Goal: Task Accomplishment & Management: Use online tool/utility

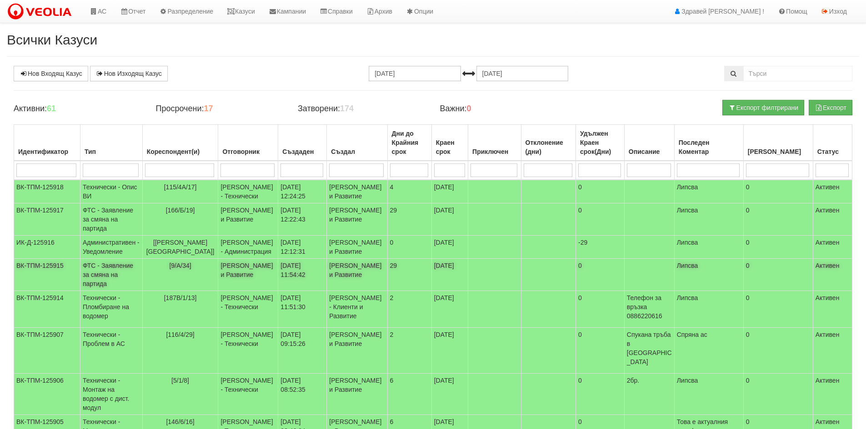
click at [97, 291] on td "ФТС - Заявление за смяна на партида" at bounding box center [111, 275] width 62 height 32
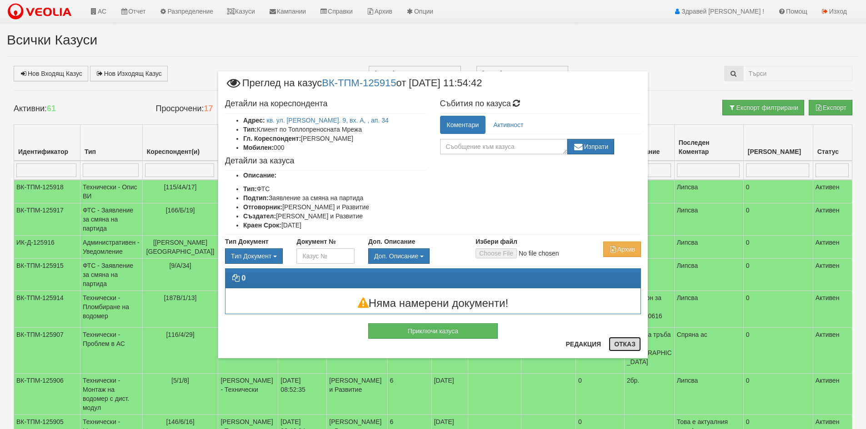
click at [633, 342] on button "Отказ" at bounding box center [625, 344] width 32 height 15
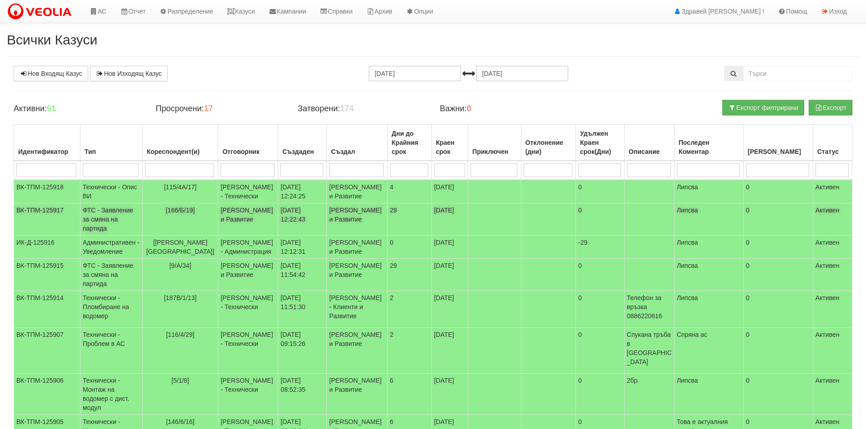
click at [80, 226] on td "ВК-ТПМ-125917" at bounding box center [47, 220] width 66 height 32
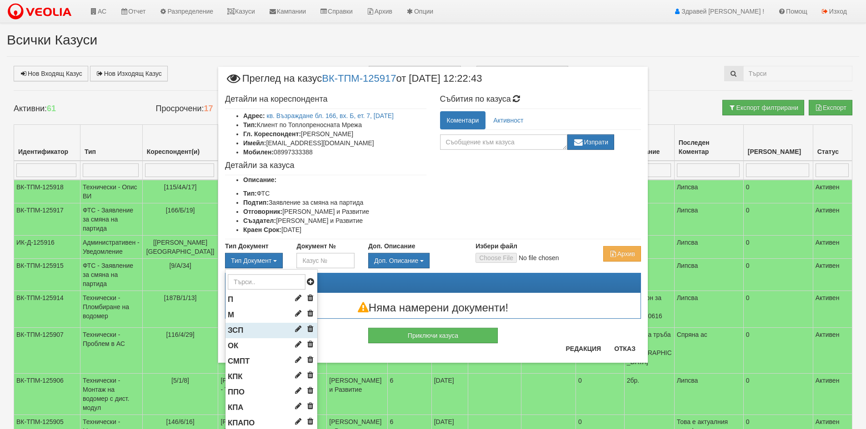
click at [242, 327] on li "ЗСП" at bounding box center [271, 330] width 92 height 15
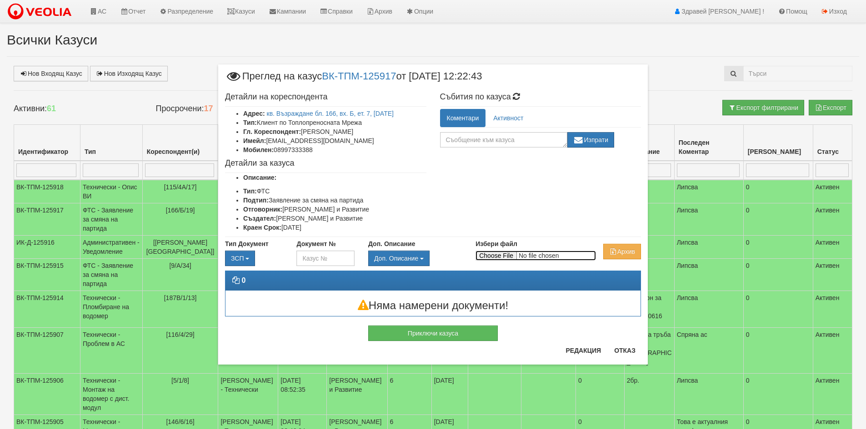
click at [497, 255] on input "Избери файл" at bounding box center [535, 256] width 120 height 10
type input "C:\fakepath\DOC021.pdf"
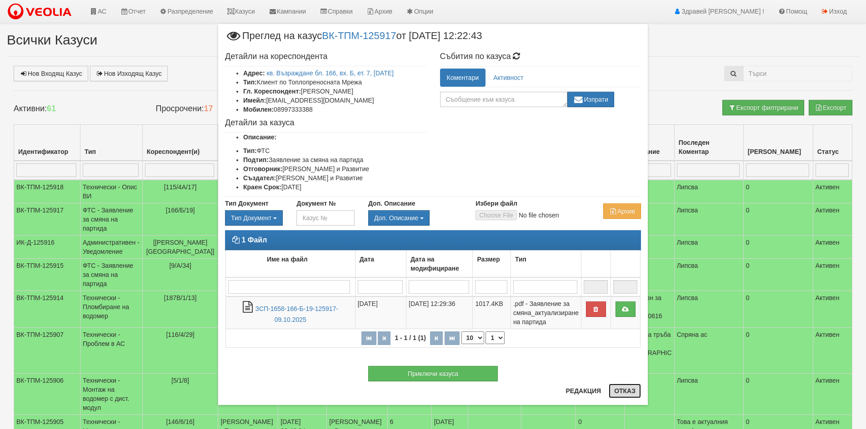
click at [632, 393] on button "Отказ" at bounding box center [625, 391] width 32 height 15
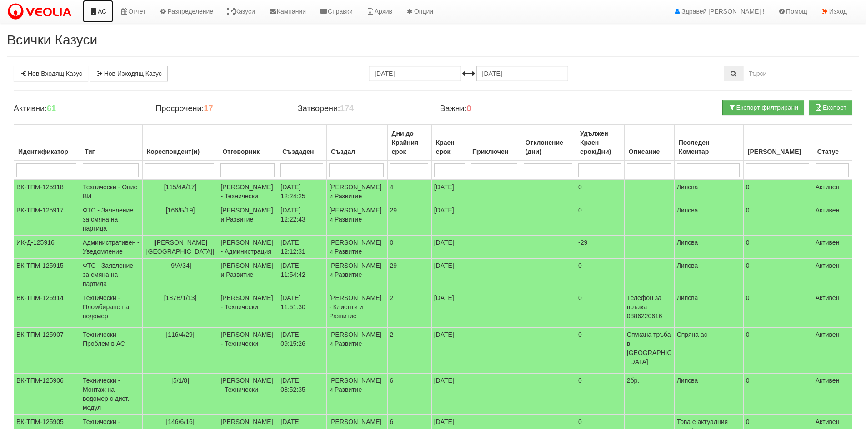
click at [105, 13] on link "АС" at bounding box center [98, 11] width 30 height 23
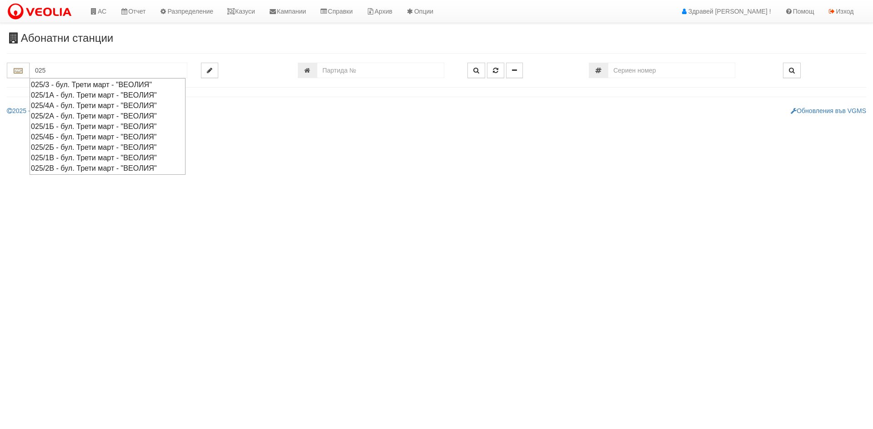
click at [67, 146] on div "025/2Б - бул. Трети март - "ВЕОЛИЯ"" at bounding box center [107, 147] width 153 height 10
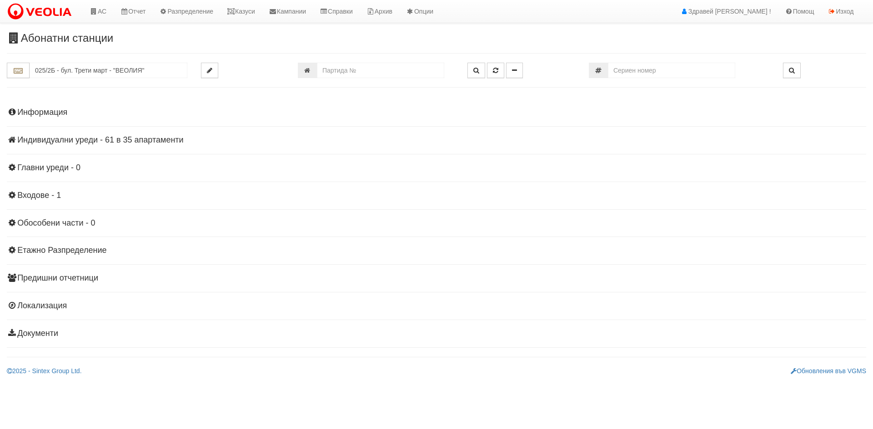
click at [77, 139] on h4 "Индивидуални уреди - 61 в 35 апартаменти" at bounding box center [436, 140] width 859 height 9
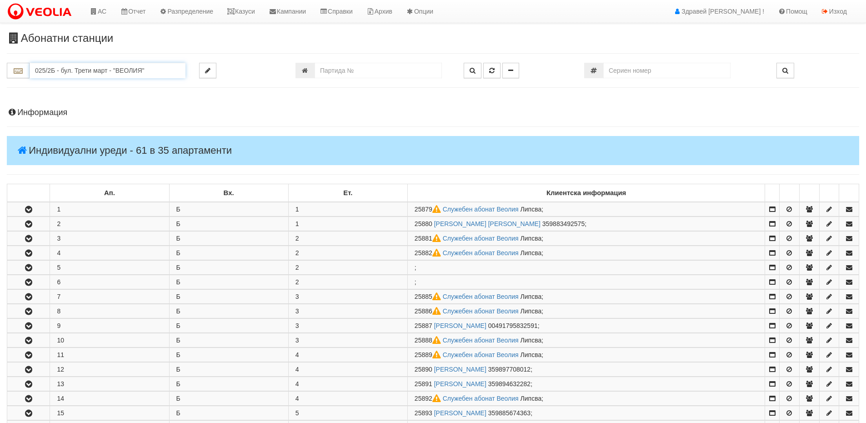
click at [74, 69] on input "025/2Б - бул. Трети март - "ВЕОЛИЯ"" at bounding box center [108, 70] width 156 height 15
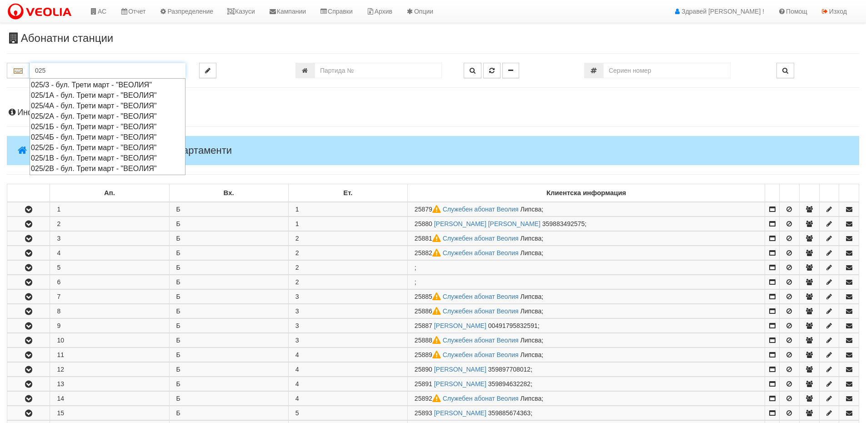
click at [65, 116] on div "025/2А - бул. Трети март - "ВЕОЛИЯ"" at bounding box center [107, 116] width 153 height 10
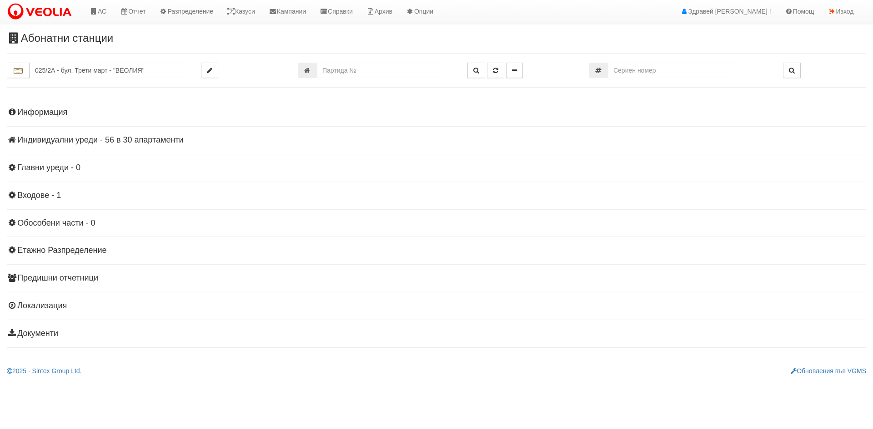
click at [78, 143] on h4 "Индивидуални уреди - 56 в 30 апартаменти" at bounding box center [436, 140] width 859 height 9
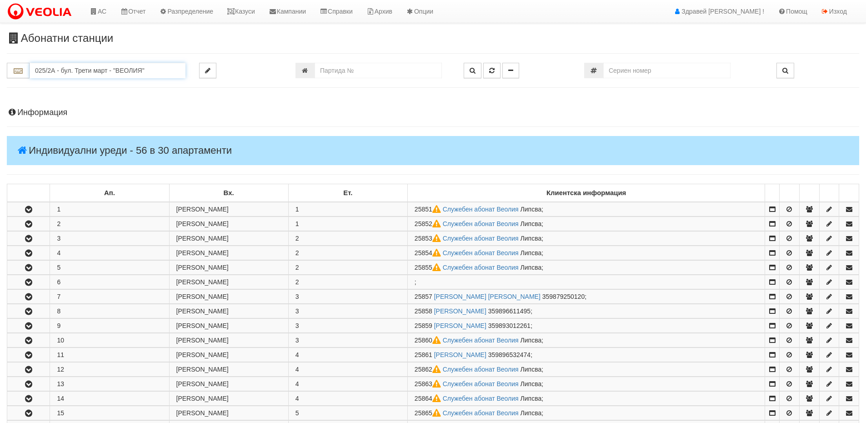
click at [75, 72] on input "025/2А - бул. Трети март - "ВЕОЛИЯ"" at bounding box center [108, 70] width 156 height 15
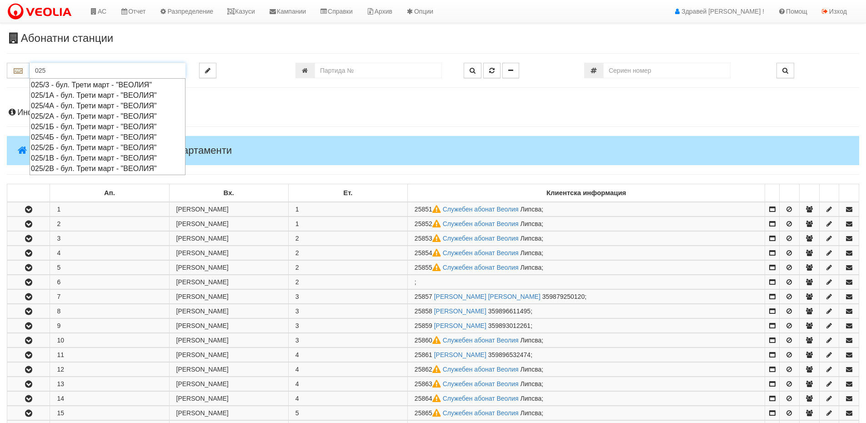
click at [65, 166] on div "025/2В - бул. Трети март - "ВЕОЛИЯ"" at bounding box center [107, 168] width 153 height 10
type input "025/2В - бул. Трети март - "ВЕОЛИЯ""
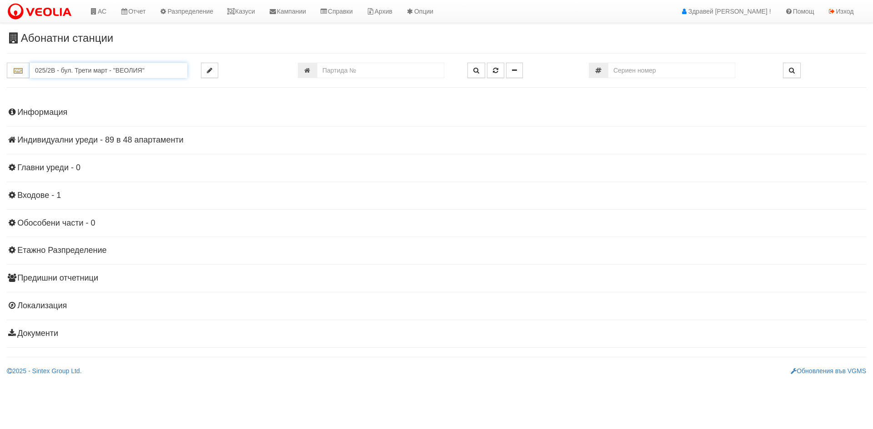
drag, startPoint x: 74, startPoint y: 70, endPoint x: 80, endPoint y: 51, distance: 19.9
click at [74, 69] on input "025/2В - бул. Трети март - "ВЕОЛИЯ"" at bounding box center [109, 70] width 158 height 15
click at [102, 9] on link "АС" at bounding box center [98, 11] width 30 height 23
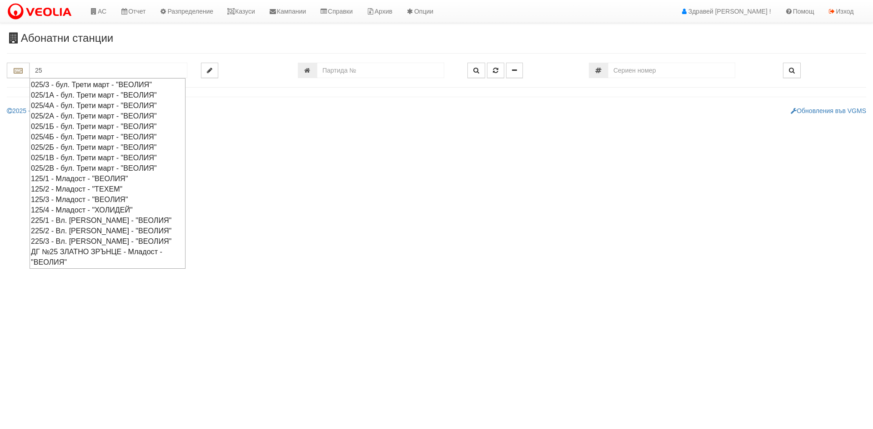
click at [69, 127] on div "025/1Б - бул. Трети март - "ВЕОЛИЯ"" at bounding box center [107, 126] width 153 height 10
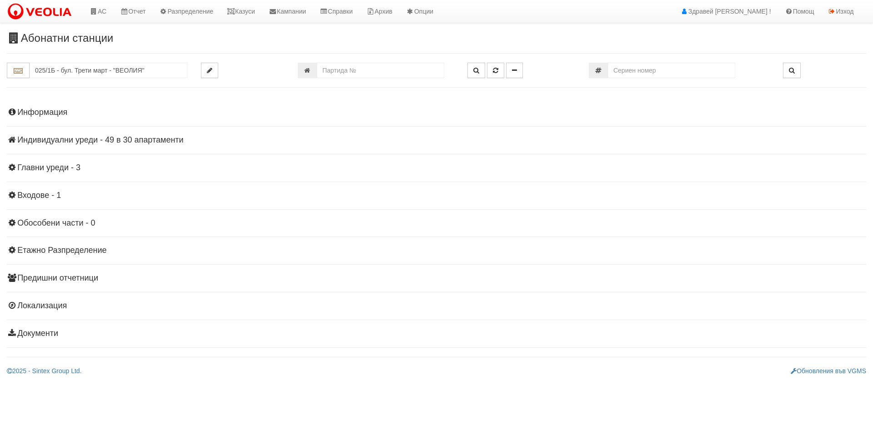
click at [147, 138] on h4 "Индивидуални уреди - 49 в 30 апартаменти" at bounding box center [436, 140] width 859 height 9
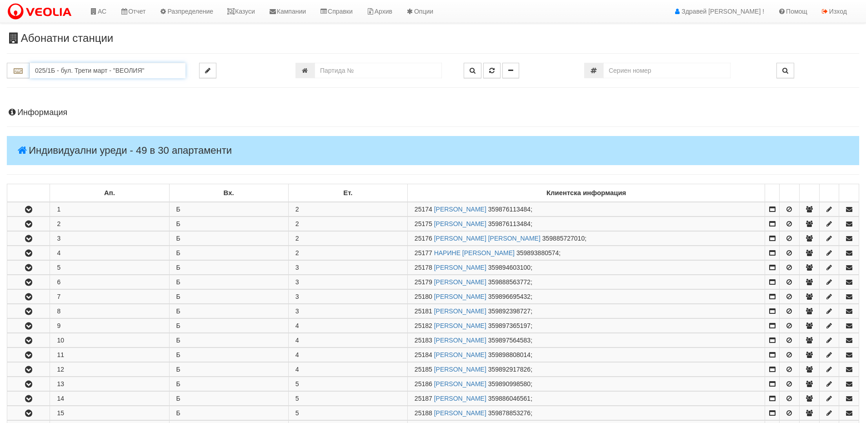
click at [102, 67] on input "025/1Б - бул. Трети март - "ВЕОЛИЯ"" at bounding box center [108, 70] width 156 height 15
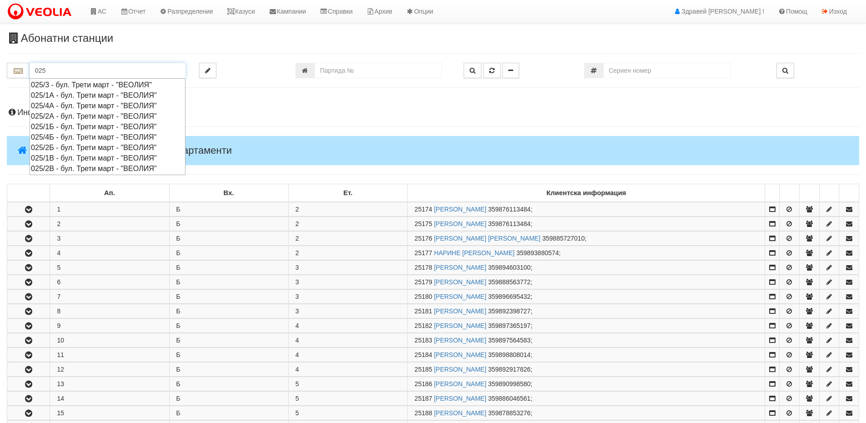
click at [70, 118] on div "025/2А - бул. Трети март - "ВЕОЛИЯ"" at bounding box center [107, 116] width 153 height 10
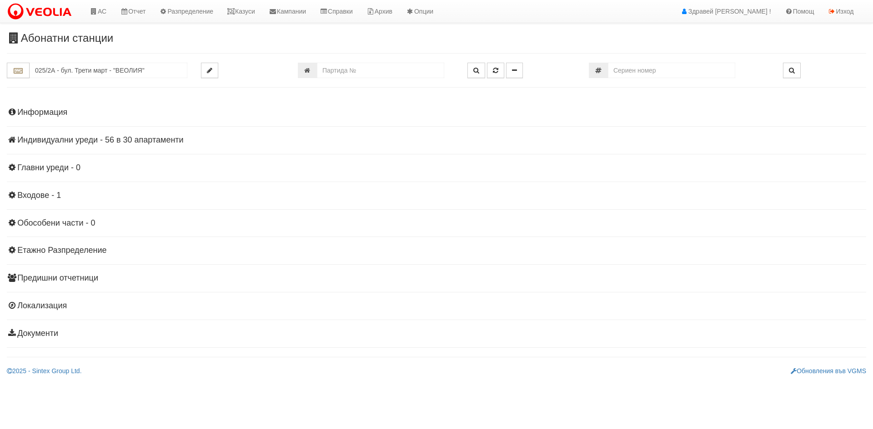
click at [87, 141] on h4 "Индивидуални уреди - 56 в 30 апартаменти" at bounding box center [436, 140] width 859 height 9
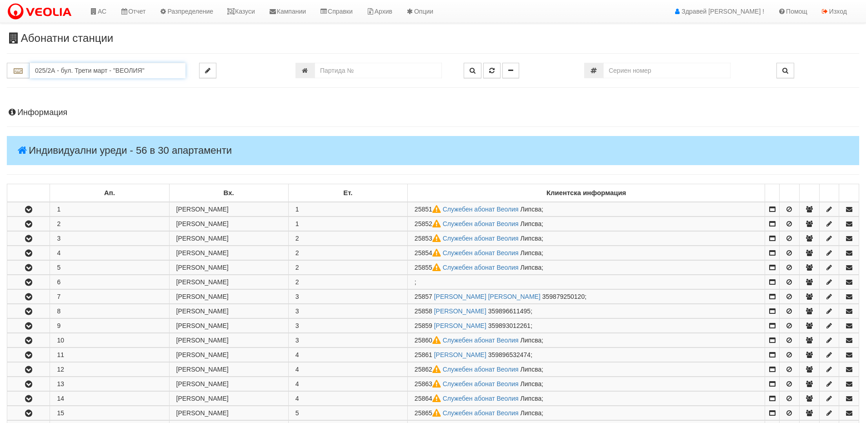
click at [87, 73] on input "025/2А - бул. Трети март - "ВЕОЛИЯ"" at bounding box center [108, 70] width 156 height 15
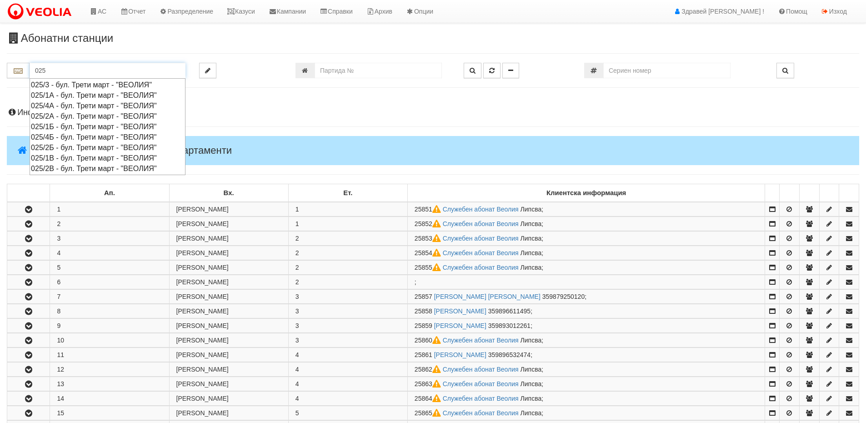
click at [65, 145] on div "025/2Б - бул. Трети март - "ВЕОЛИЯ"" at bounding box center [107, 147] width 153 height 10
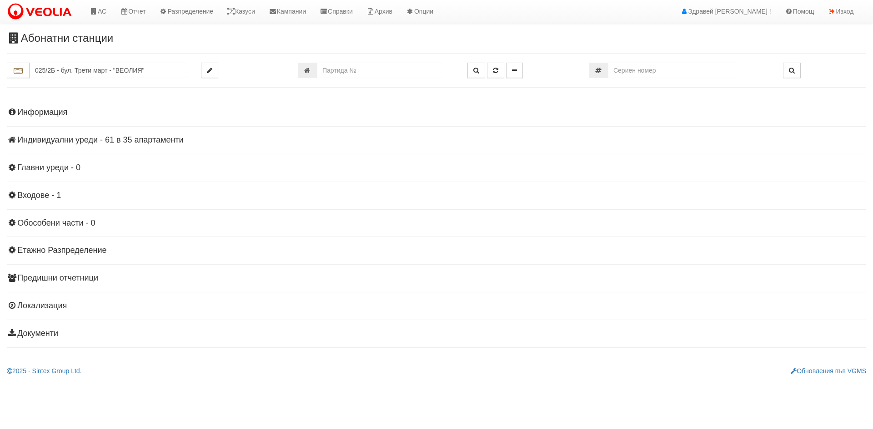
click at [77, 140] on h4 "Индивидуални уреди - 61 в 35 апартаменти" at bounding box center [436, 140] width 859 height 9
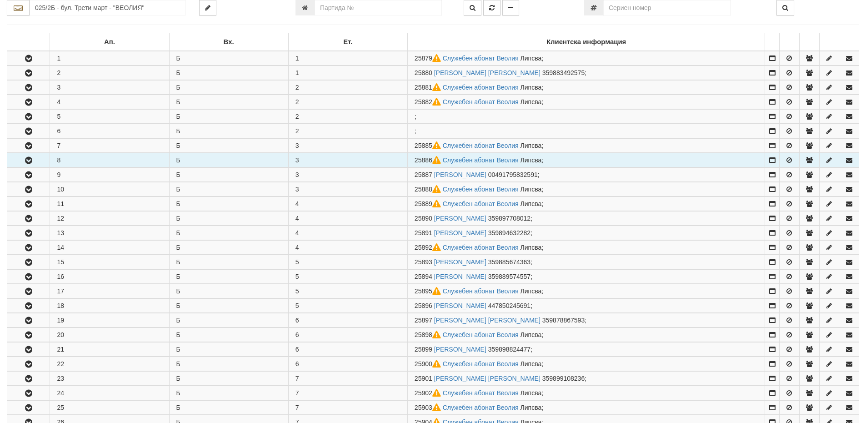
scroll to position [91, 0]
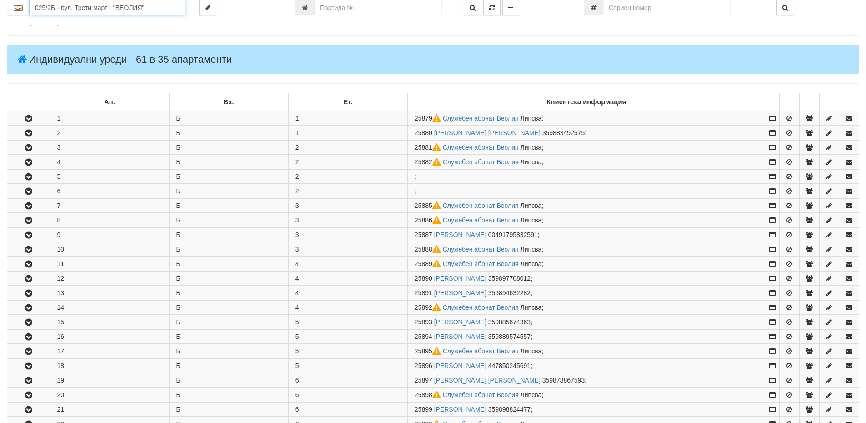
click at [81, 10] on input "025/2Б - бул. Трети март - "ВЕОЛИЯ"" at bounding box center [108, 7] width 156 height 15
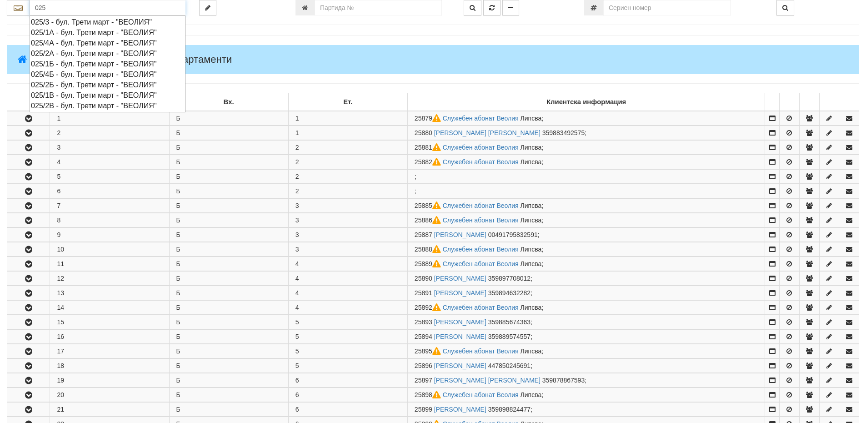
click at [63, 104] on div "025/2В - бул. Трети март - "ВЕОЛИЯ"" at bounding box center [107, 105] width 153 height 10
type input "025/2В - бул. Трети март - "ВЕОЛИЯ""
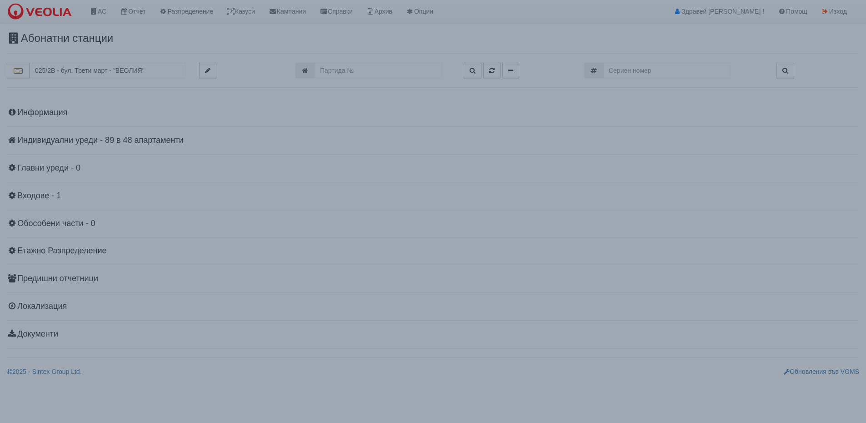
scroll to position [0, 0]
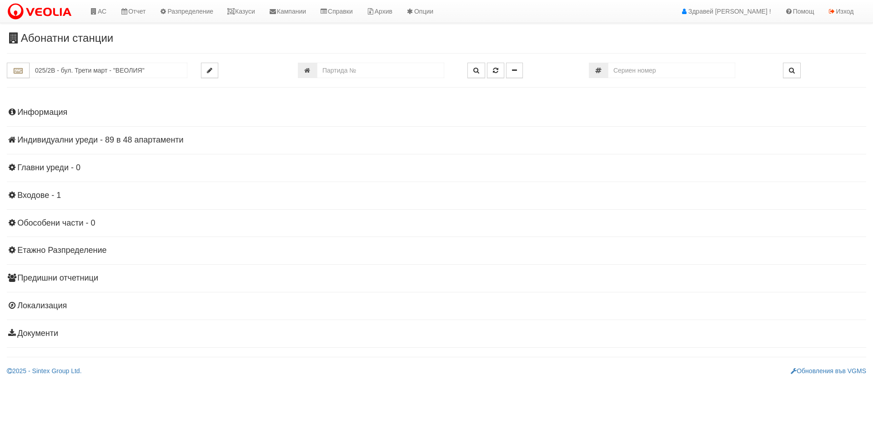
click at [68, 138] on h4 "Индивидуални уреди - 89 в 48 апартаменти" at bounding box center [436, 140] width 859 height 9
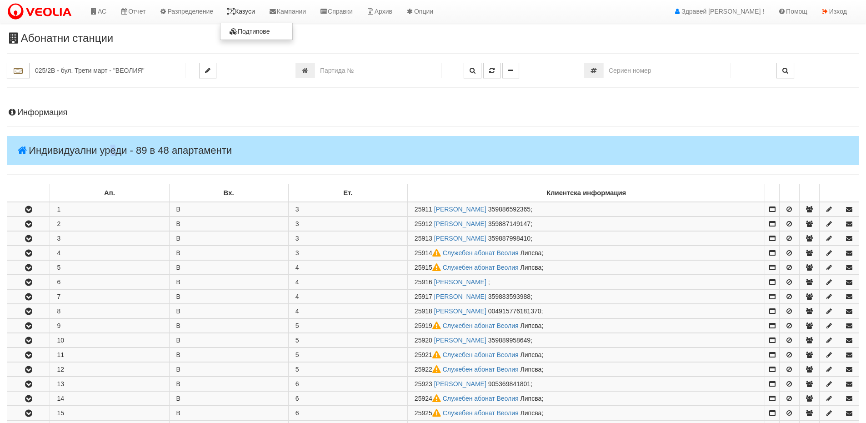
click at [248, 9] on link "Казуси" at bounding box center [241, 11] width 42 height 23
